Goal: Information Seeking & Learning: Learn about a topic

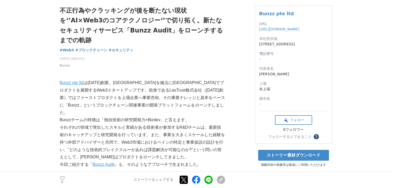
scroll to position [77, 0]
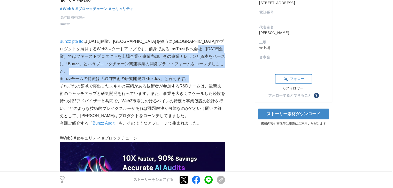
drag, startPoint x: 92, startPoint y: 46, endPoint x: 204, endPoint y: 58, distance: 113.5
click at [204, 75] on p "Bunzzチームの特徴は「独自技術の研究開発力×Bizdev」と言えます。" at bounding box center [142, 78] width 165 height 7
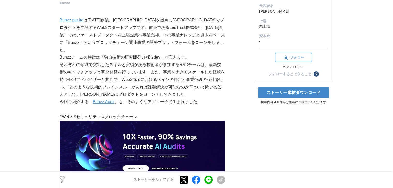
scroll to position [103, 0]
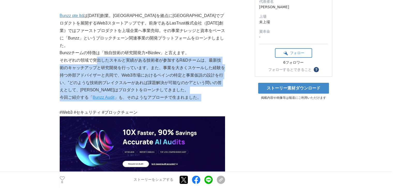
drag, startPoint x: 94, startPoint y: 41, endPoint x: 212, endPoint y: 82, distance: 124.4
click at [212, 94] on p "今回ご紹介する「 Bunzz Audit 」も、そのようなアプローチで生まれました。" at bounding box center [142, 97] width 165 height 7
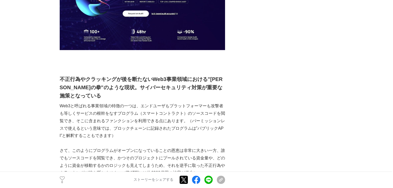
scroll to position [258, 0]
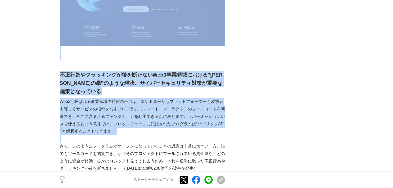
drag, startPoint x: 59, startPoint y: 59, endPoint x: 157, endPoint y: 117, distance: 113.4
click at [157, 117] on p "Web3と呼ばれる事業領域の特徴の一つは、エンドユーザもプラットフォーマーも攻撃者も等しくサービスの根幹をなすプログラム（スマートコントラクト）のソースコード…" at bounding box center [142, 116] width 165 height 37
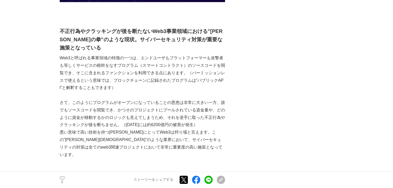
scroll to position [336, 0]
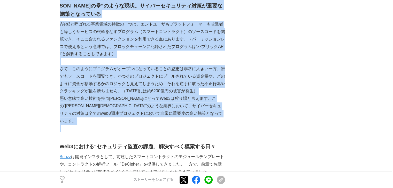
drag, startPoint x: 57, startPoint y: 56, endPoint x: 183, endPoint y: 102, distance: 135.1
click at [183, 125] on p at bounding box center [142, 128] width 165 height 7
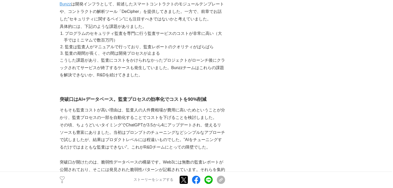
scroll to position [490, 0]
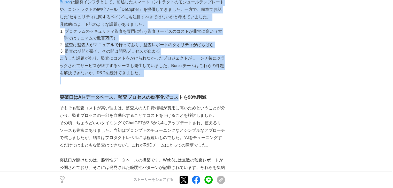
drag, startPoint x: 57, startPoint y: 73, endPoint x: 178, endPoint y: 75, distance: 120.8
click at [178, 94] on h3 "突破口はAI+データベース。監査プロセスの効率化でコストを90%削減" at bounding box center [142, 97] width 165 height 7
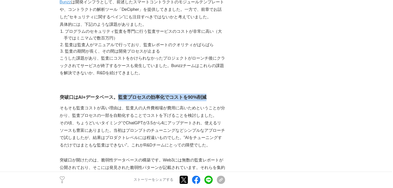
drag, startPoint x: 214, startPoint y: 73, endPoint x: 117, endPoint y: 74, distance: 97.6
click at [117, 94] on h3 "突破口はAI+データベース。監査プロセスの効率化でコストを90%削減" at bounding box center [142, 97] width 165 height 7
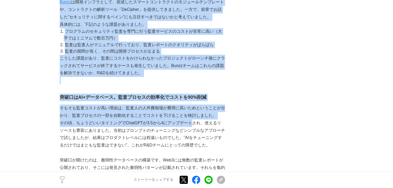
drag, startPoint x: 58, startPoint y: 84, endPoint x: 193, endPoint y: 102, distance: 136.5
click at [193, 120] on p "その頃、ちょうどいいタイミングでChatGPTが3.5から4にアップデートされ、使えるリソースも豊富にありました。当初はプロンプトのチューニングなどシンプルな…" at bounding box center [142, 135] width 165 height 30
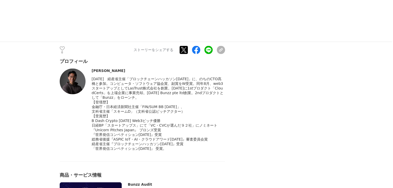
scroll to position [1110, 0]
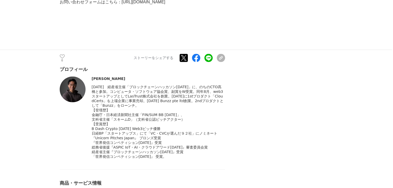
drag, startPoint x: 92, startPoint y: 55, endPoint x: 105, endPoint y: 57, distance: 12.7
click at [122, 77] on div "[PERSON_NAME]" at bounding box center [158, 79] width 133 height 4
